Goal: Task Accomplishment & Management: Complete application form

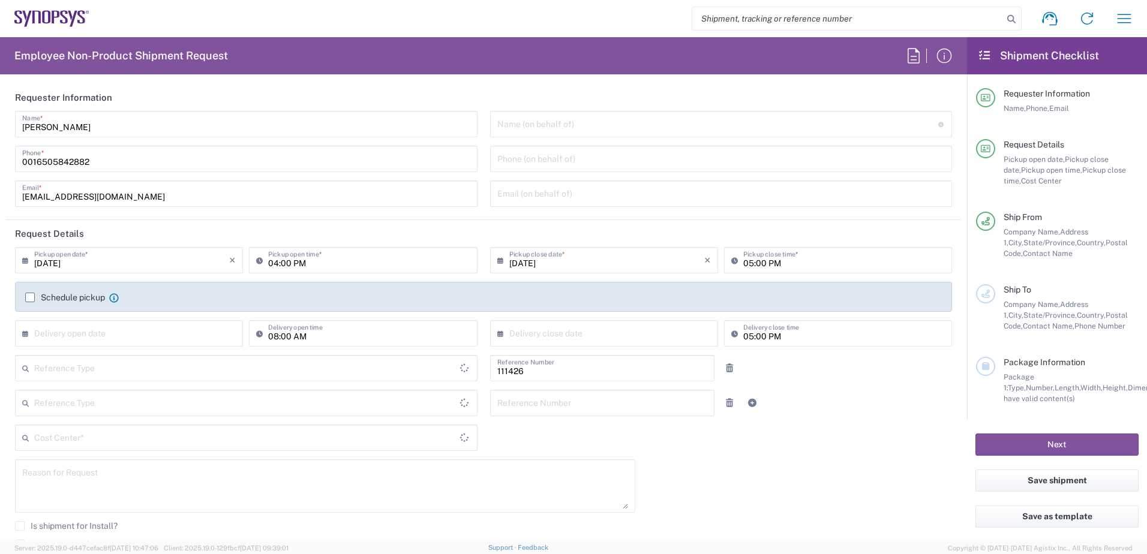
type input "Department"
type input "Delivered at Place"
type input "[GEOGRAPHIC_DATA]"
type input "US01, COO, CSO INFOSEC 111426"
type input "[US_STATE]"
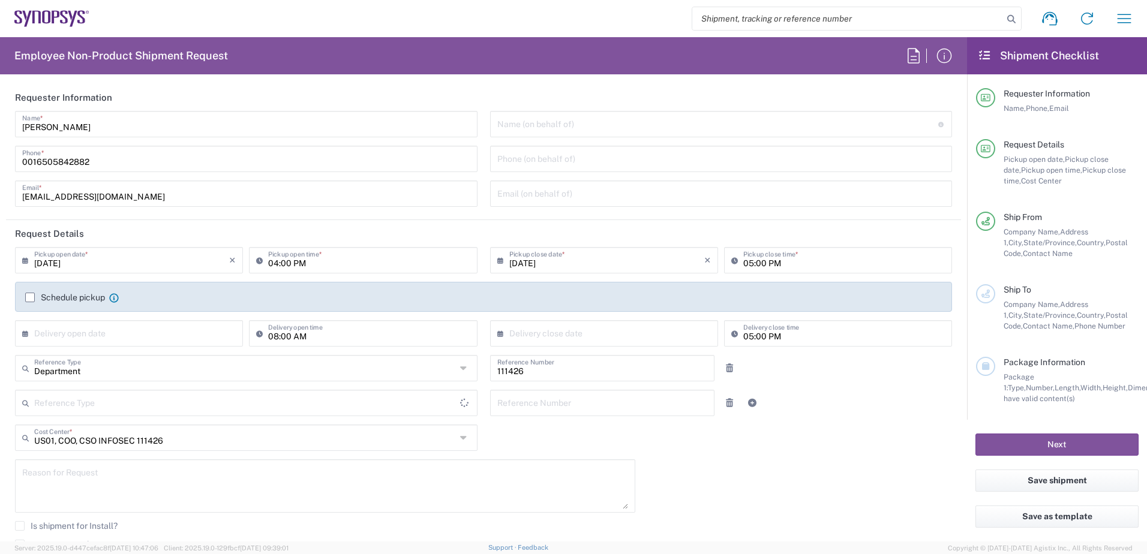
type input "[GEOGRAPHIC_DATA]"
